Goal: Task Accomplishment & Management: Use online tool/utility

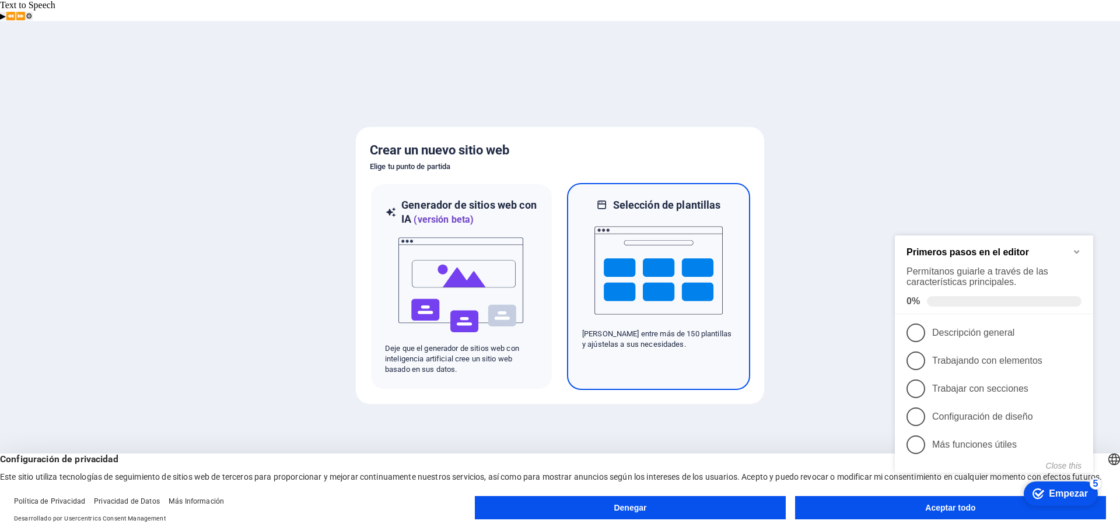
click at [670, 265] on img at bounding box center [658, 270] width 128 height 117
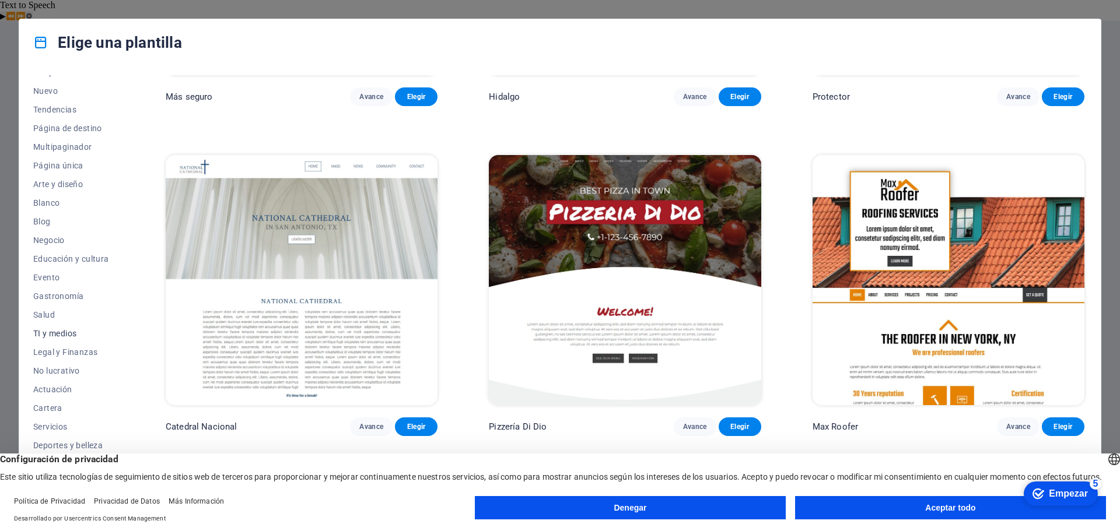
scroll to position [44, 0]
click at [90, 246] on font "Educación y cultura" at bounding box center [71, 246] width 76 height 9
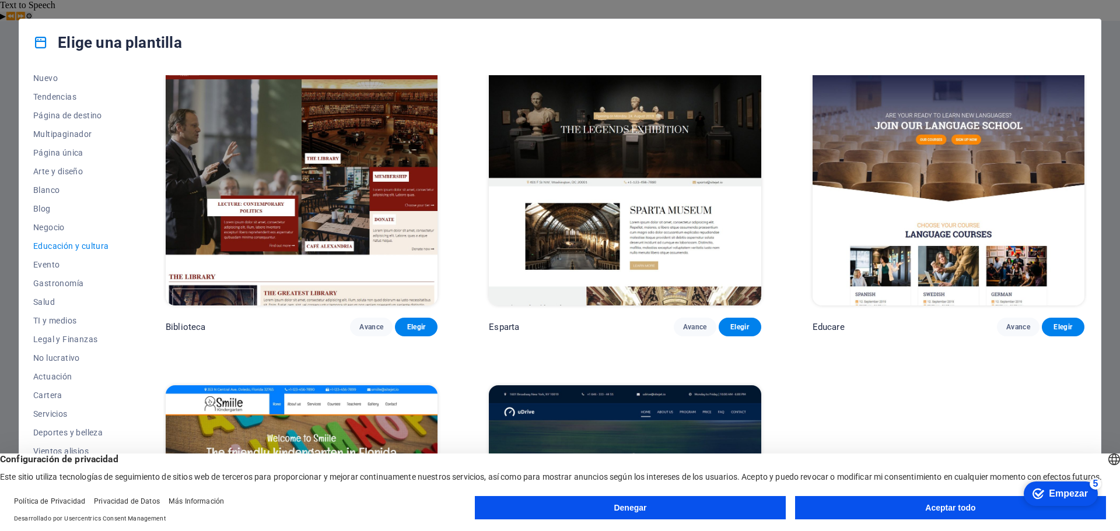
scroll to position [344, 0]
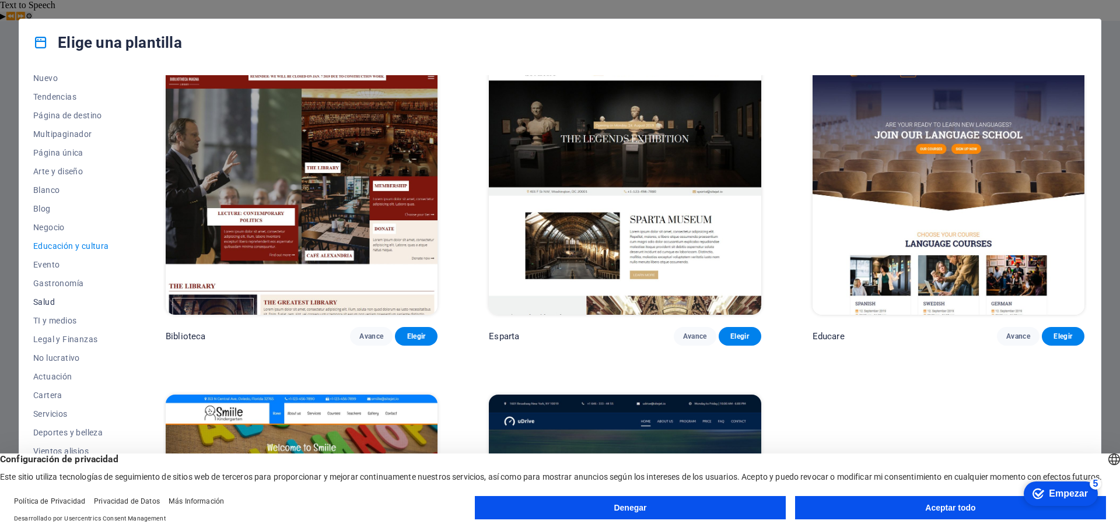
click at [60, 307] on button "Salud" at bounding box center [73, 302] width 81 height 19
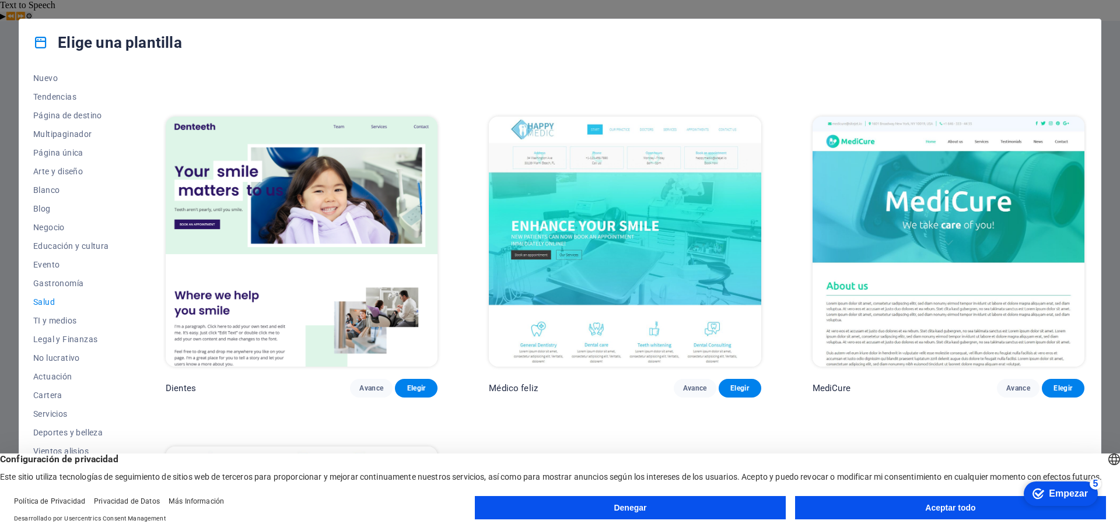
scroll to position [519, 0]
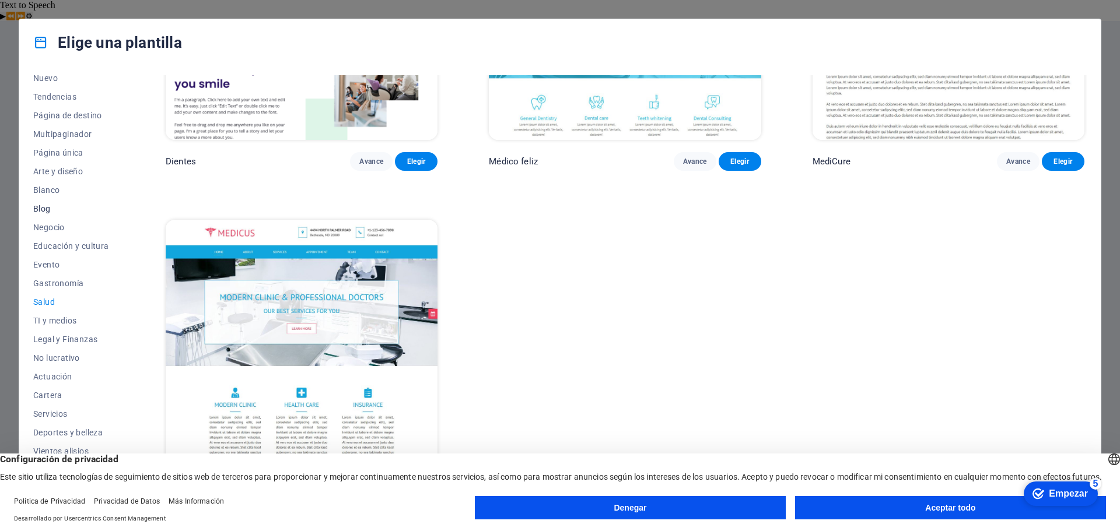
click at [44, 211] on font "Blog" at bounding box center [42, 208] width 18 height 9
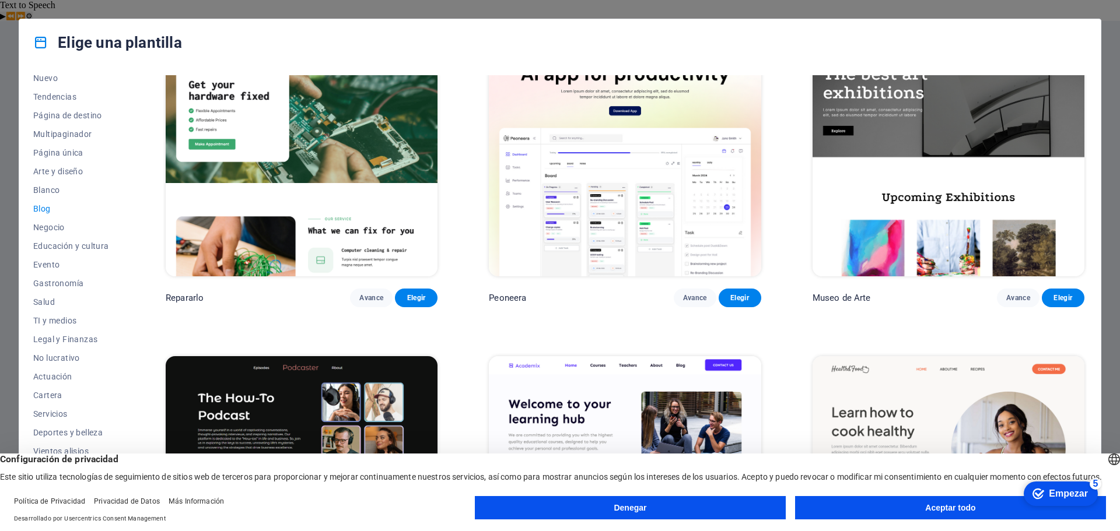
scroll to position [0, 0]
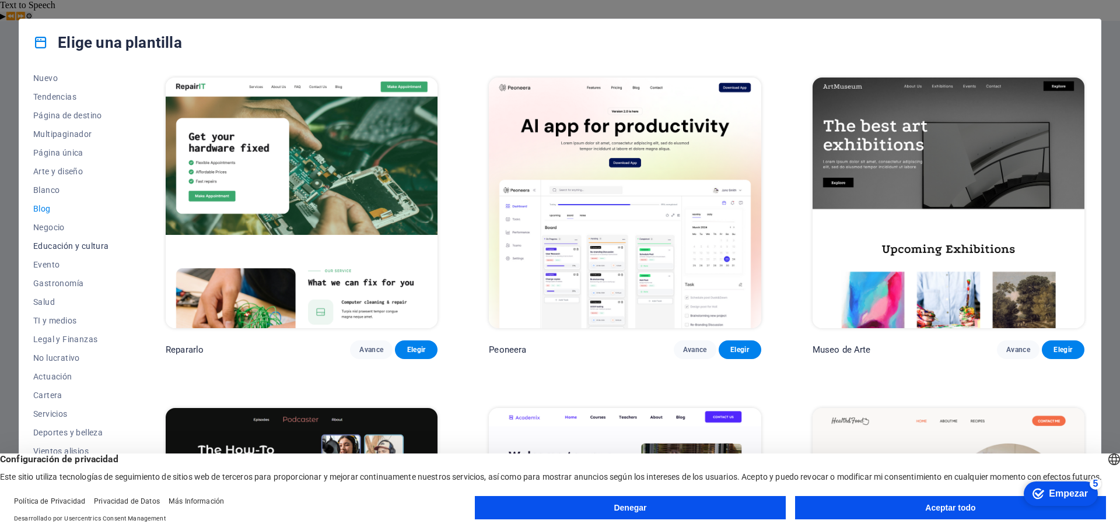
click at [79, 245] on font "Educación y cultura" at bounding box center [71, 246] width 76 height 9
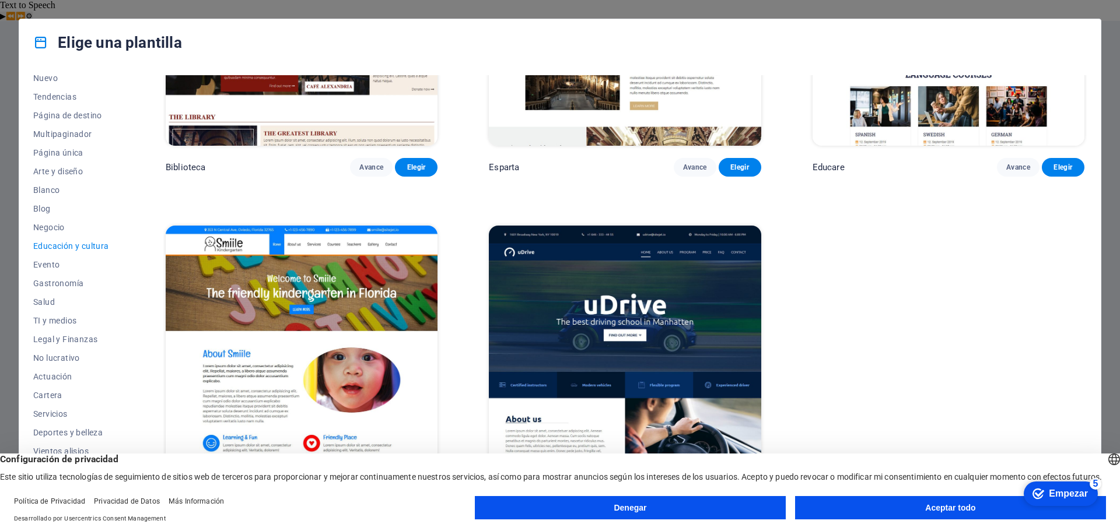
scroll to position [519, 0]
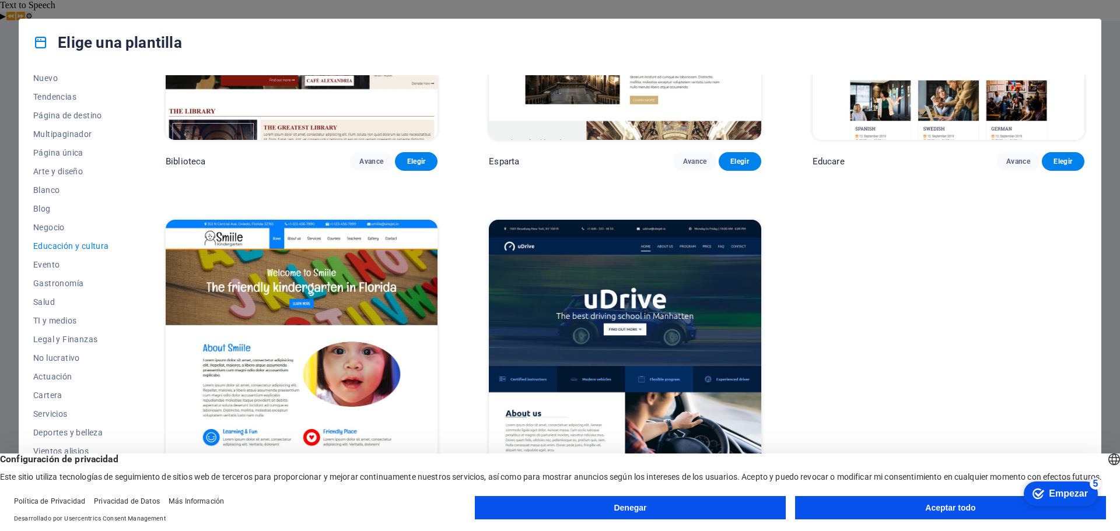
click at [951, 505] on font "Aceptar todo" at bounding box center [950, 507] width 50 height 9
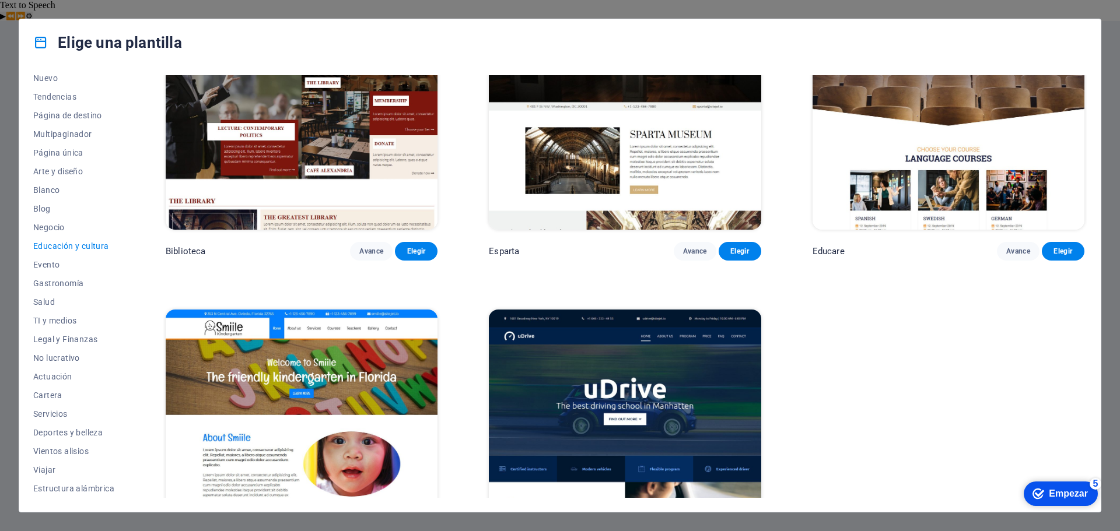
scroll to position [402, 0]
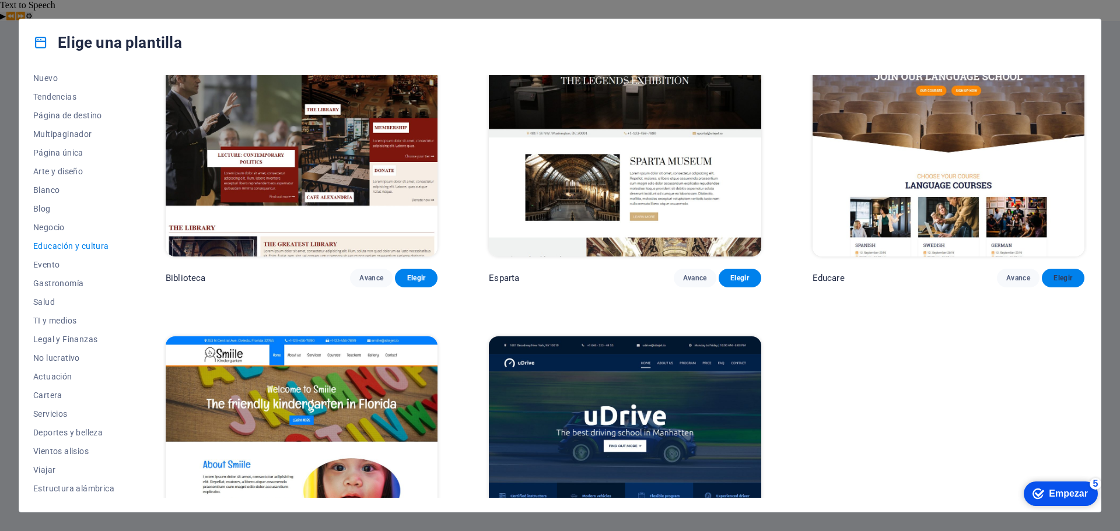
click at [1056, 281] on font "Elegir" at bounding box center [1063, 278] width 19 height 9
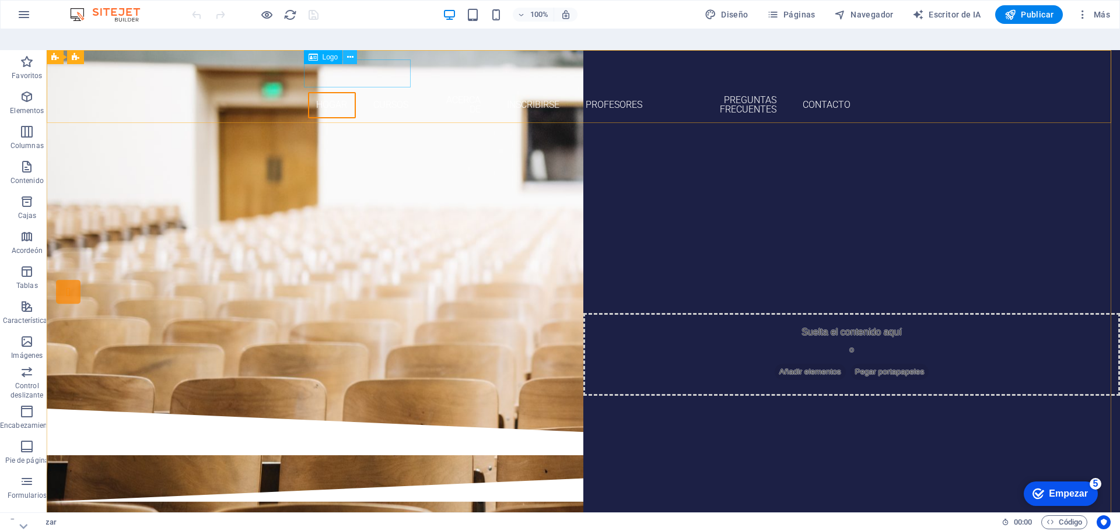
click at [353, 51] on icon at bounding box center [350, 57] width 6 height 12
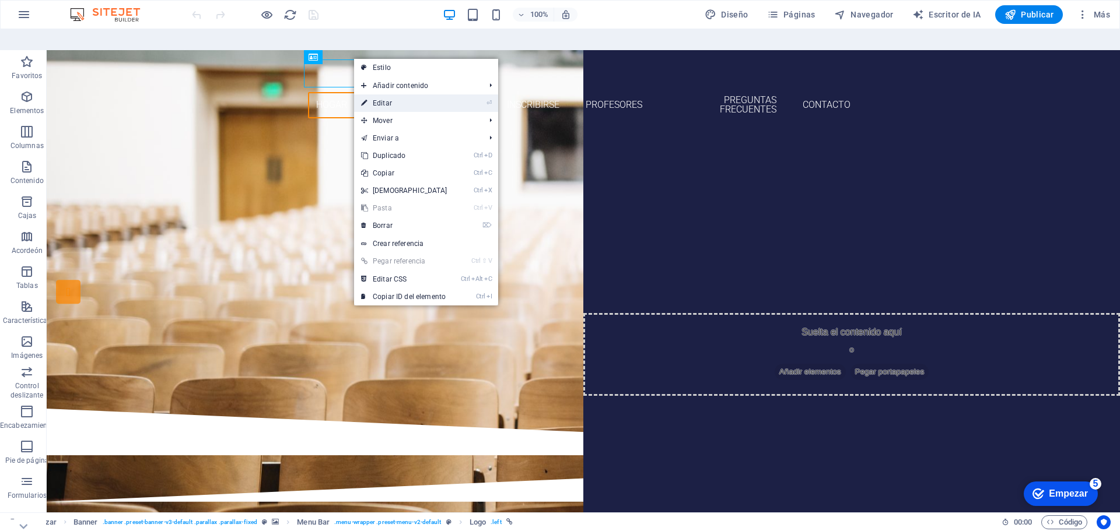
click at [386, 99] on font "Editar" at bounding box center [382, 103] width 19 height 8
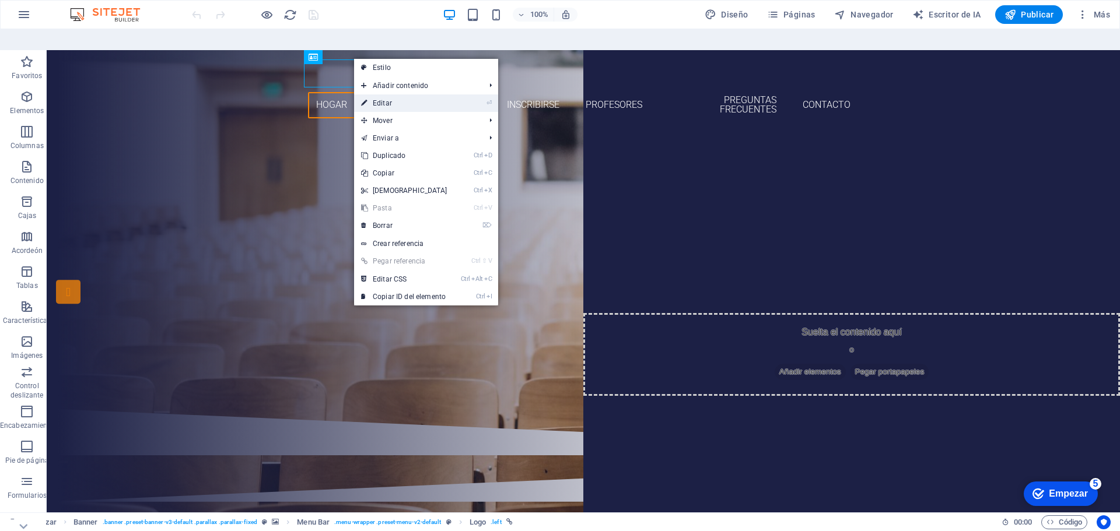
select select "px"
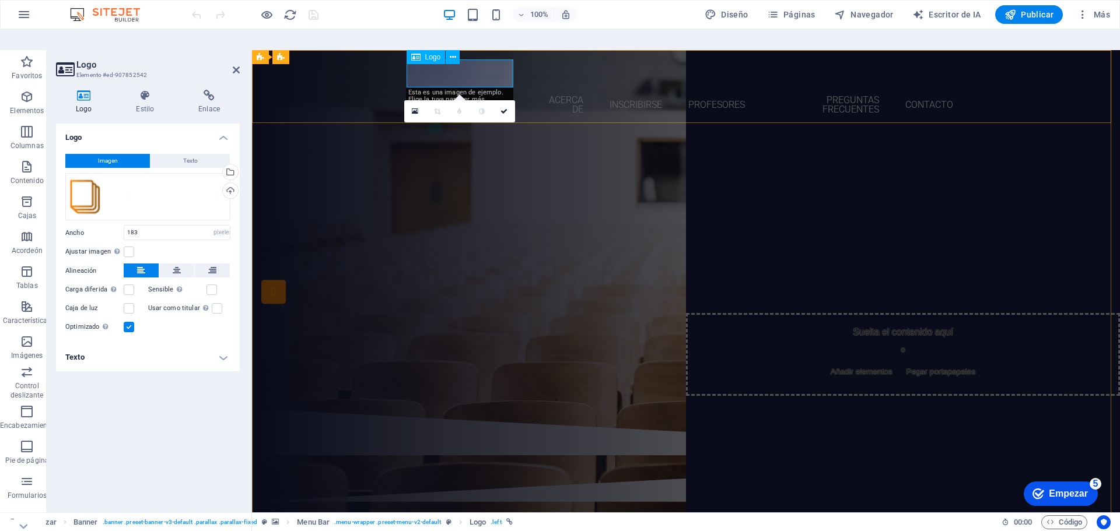
click at [481, 74] on div at bounding box center [686, 74] width 551 height 28
click at [197, 158] on font "Texto" at bounding box center [190, 161] width 15 height 6
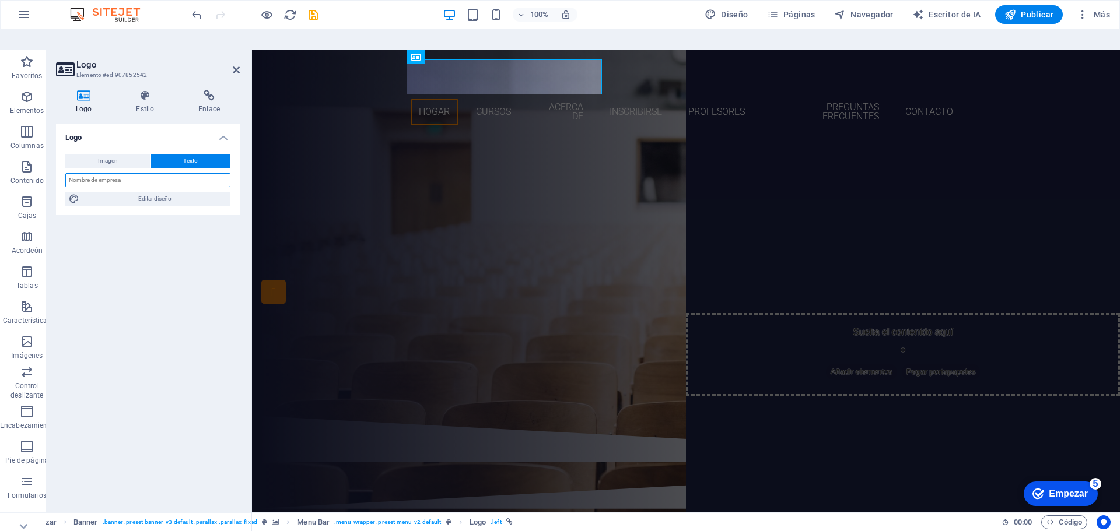
click at [131, 173] on input "text" at bounding box center [147, 180] width 165 height 14
type input "Aula Virtual"
click at [153, 232] on div "Logo Imagen Texto Arrastre los archivos aquí, haga clic para elegir archivos o …" at bounding box center [148, 324] width 184 height 401
click at [224, 124] on h4 "Logo" at bounding box center [148, 134] width 184 height 21
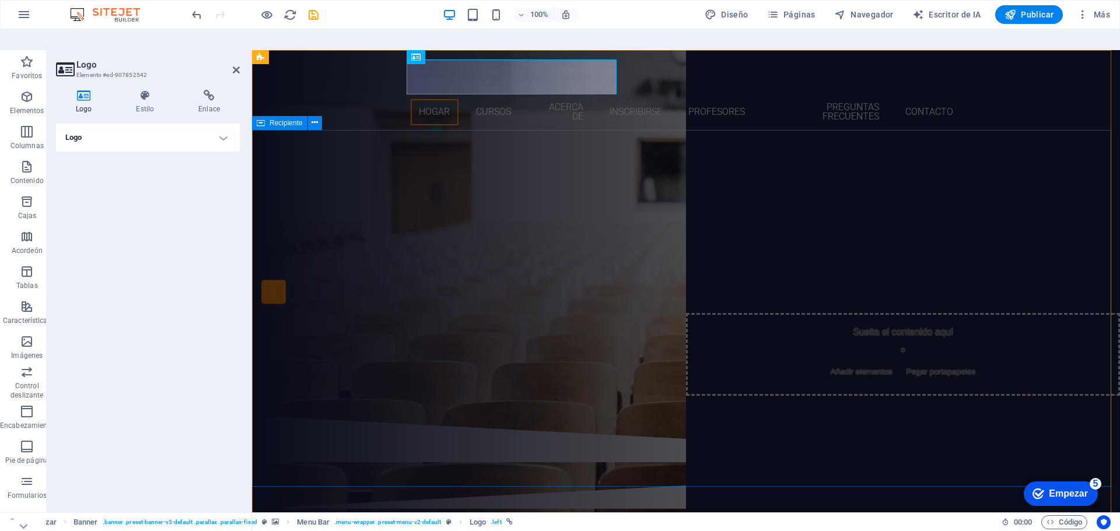
click at [310, 145] on div "¿Estás listo para aprender nuevos idiomas? Únete a nuestra escuela de idiomas N…" at bounding box center [686, 277] width 868 height 277
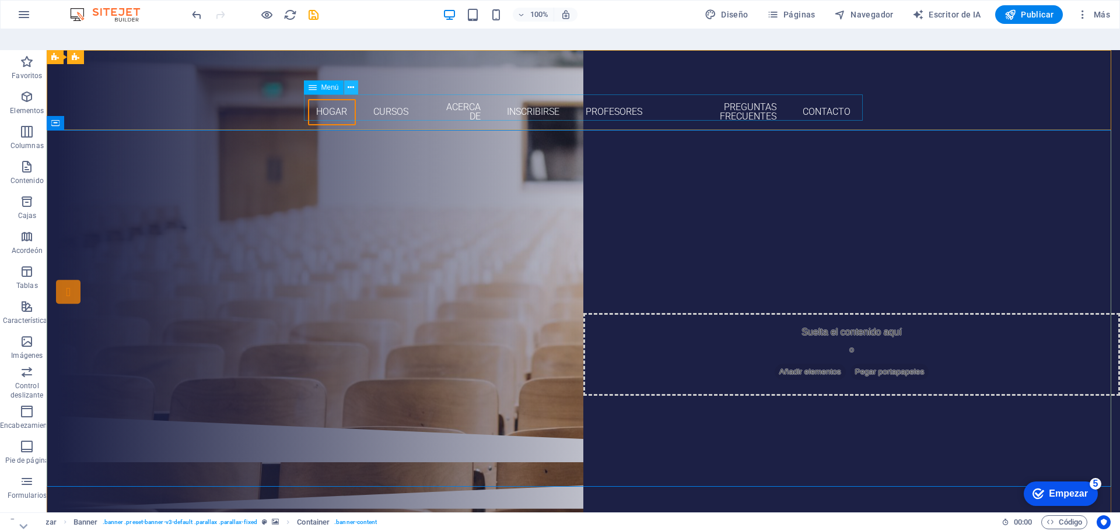
click at [348, 82] on icon at bounding box center [351, 88] width 6 height 12
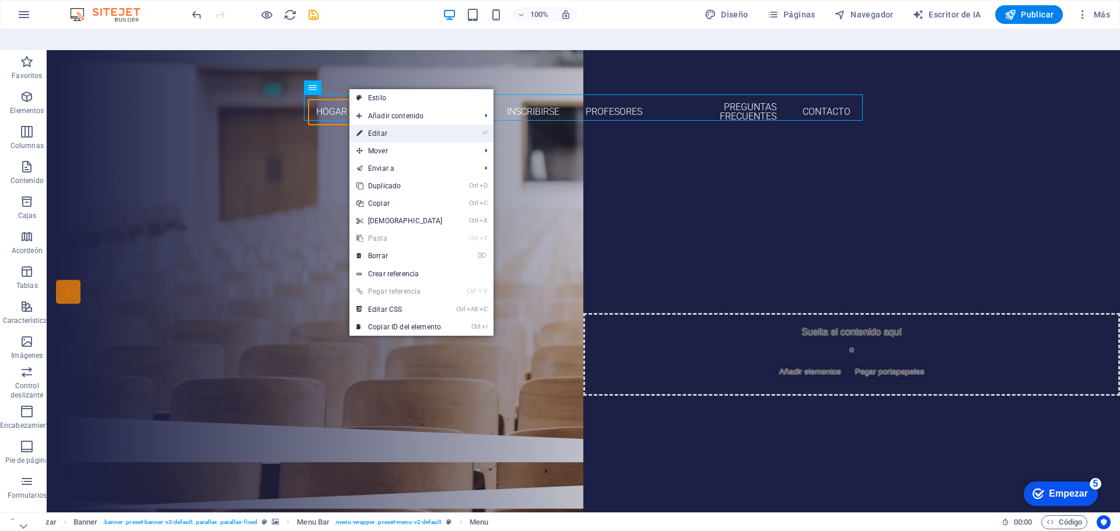
click at [365, 125] on link "⏎ Editar" at bounding box center [399, 134] width 100 height 18
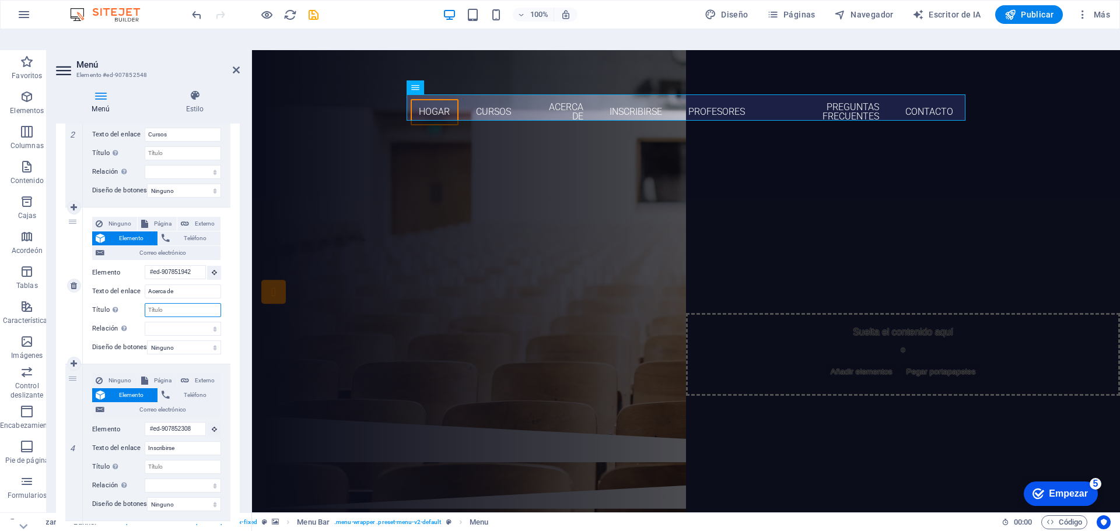
click at [172, 303] on input "Título La descripción adicional del enlace no debe coincidir con el texto del e…" at bounding box center [183, 310] width 76 height 14
drag, startPoint x: 172, startPoint y: 288, endPoint x: 141, endPoint y: 289, distance: 30.9
click at [141, 303] on div "Título La descripción adicional del enlace no debe coincidir con el texto del e…" at bounding box center [156, 310] width 129 height 14
select select
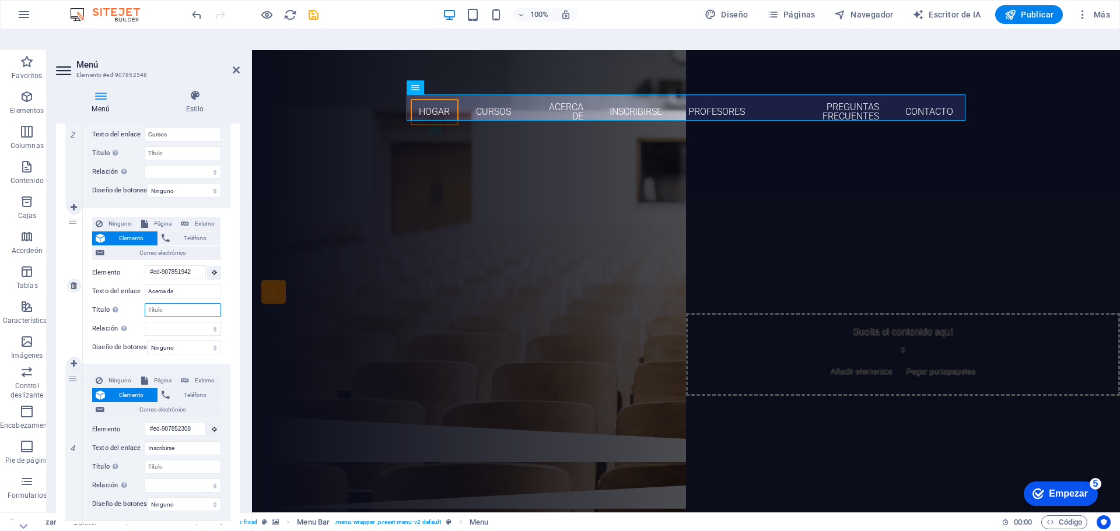
select select
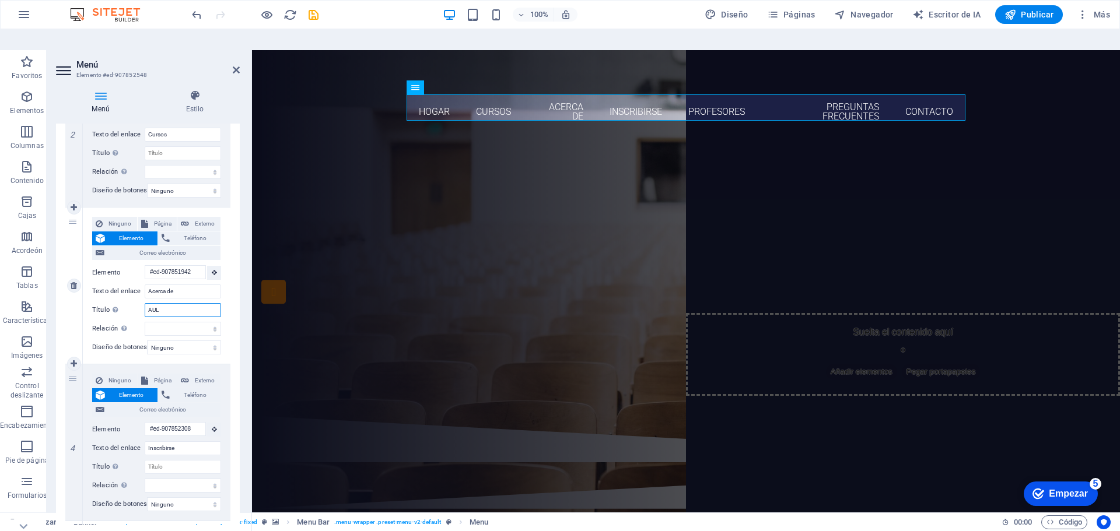
type input "AULA"
select select
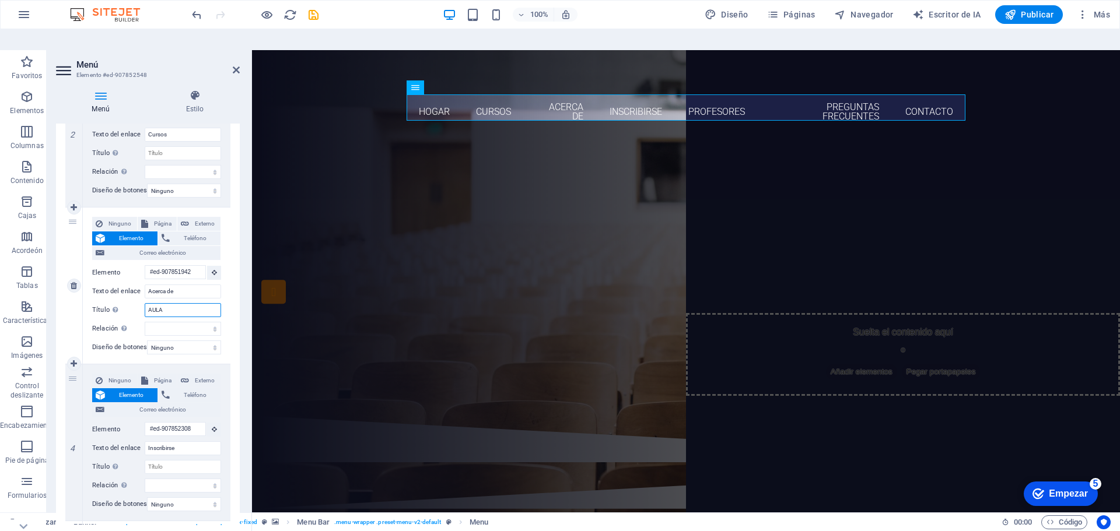
select select
type input "AULA"
click at [351, 201] on div "¿Estás listo para aprender nuevos idiomas? Únete a nuestra escuela de idiomas N…" at bounding box center [686, 277] width 868 height 277
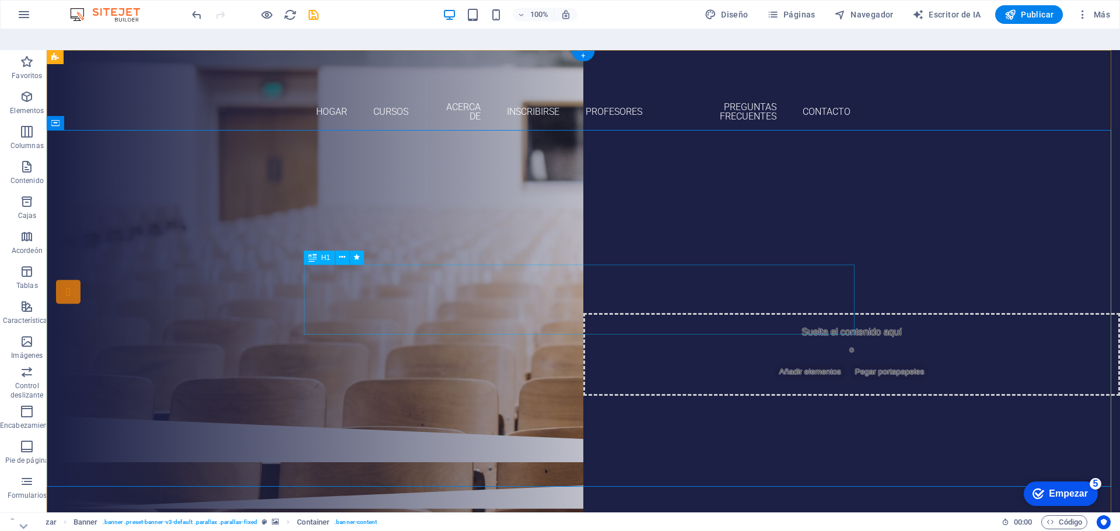
click at [435, 279] on div "Únete a nuestra escuela de idiomas" at bounding box center [583, 251] width 551 height 70
click at [360, 283] on div "Únete a nuestra escuela de idiomas" at bounding box center [583, 251] width 551 height 70
click at [362, 283] on div "Únete a nuestra escuela de idiomas" at bounding box center [583, 251] width 551 height 70
click at [374, 286] on div "Únete a nuestra escuela de idiomas" at bounding box center [583, 251] width 551 height 70
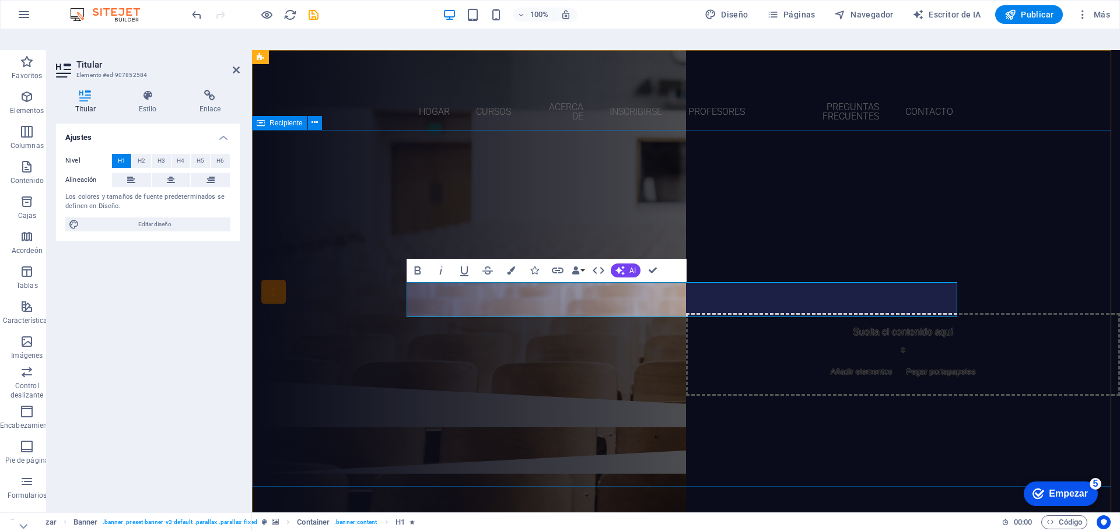
click at [1036, 218] on div "¿Estás listo para aprender nuevos idiomas? AULA VIRTUAL Nuestros cursos Regístr…" at bounding box center [686, 260] width 868 height 242
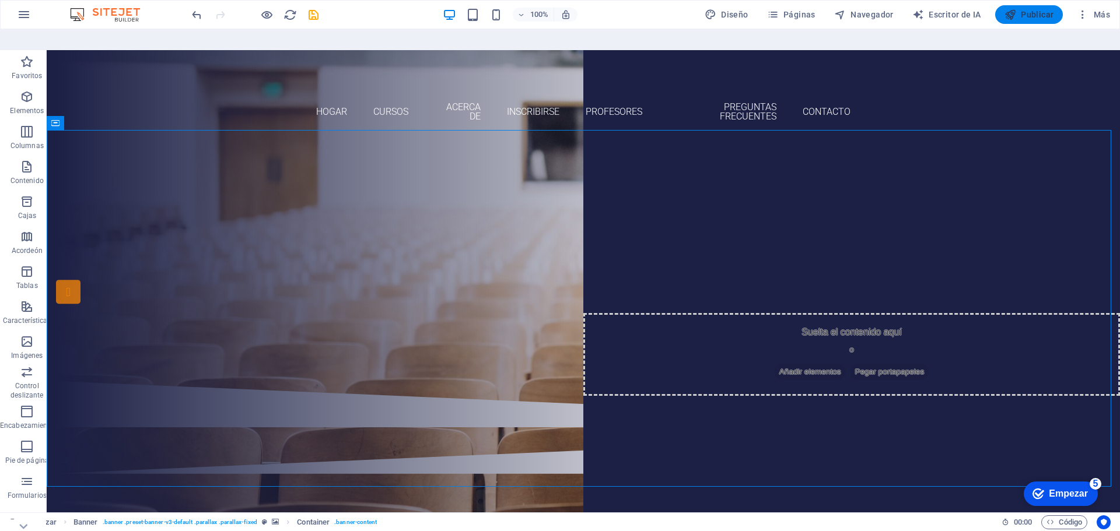
click at [1026, 8] on button "Publicar" at bounding box center [1029, 14] width 68 height 19
